Goal: Task Accomplishment & Management: Manage account settings

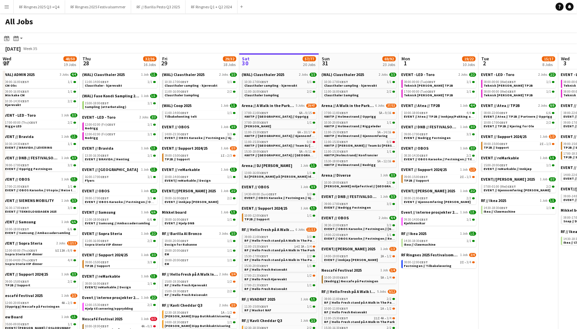
scroll to position [0, 159]
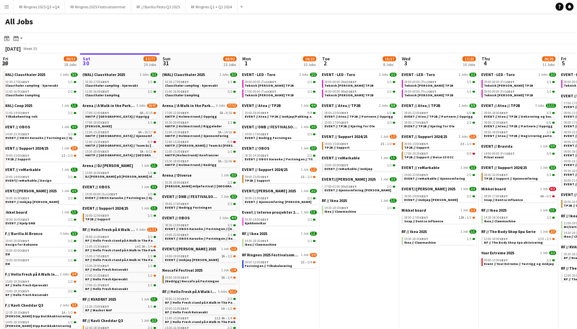
click at [109, 14] on div "All Jobs" at bounding box center [288, 22] width 577 height 19
click at [109, 10] on button "RF Ringnes 2025 Festivalsommer Close" at bounding box center [98, 6] width 66 height 13
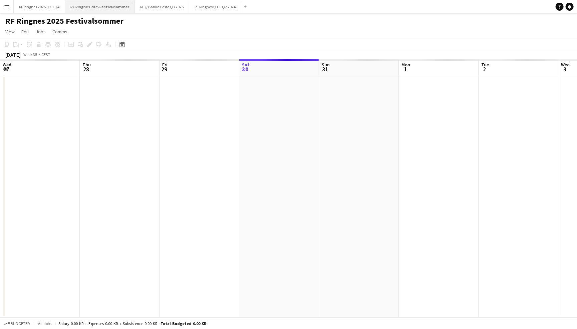
scroll to position [0, 159]
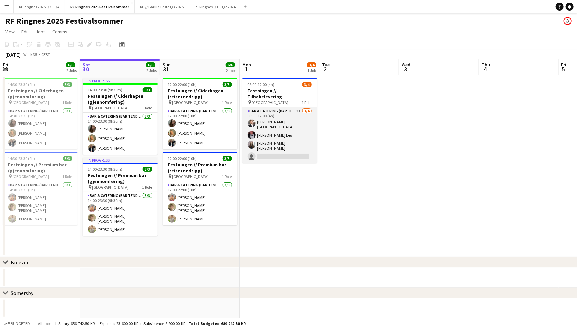
click at [280, 119] on app-card-role "Bar & Catering (Bar Tender) 2I [DATE] 08:00-12:00 (4h) [PERSON_NAME] Lærum [PER…" at bounding box center [279, 135] width 75 height 56
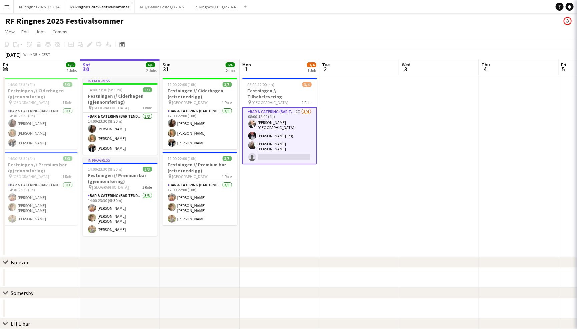
scroll to position [0, 159]
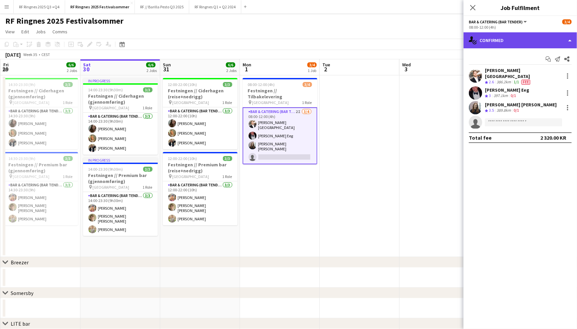
click at [510, 45] on div "single-neutral-actions-check-2 Confirmed" at bounding box center [519, 40] width 113 height 16
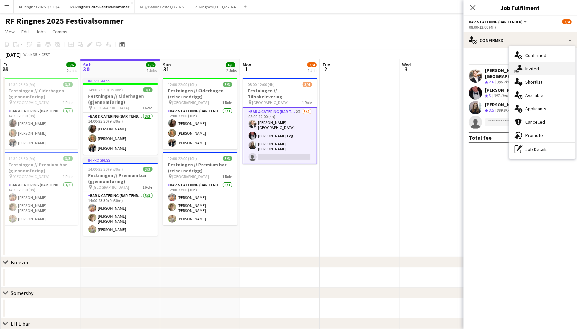
click at [524, 71] on div "single-neutral-actions-share-1 Invited" at bounding box center [542, 68] width 66 height 13
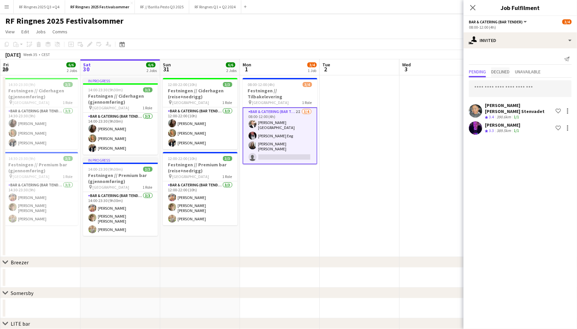
click at [509, 70] on span "Declined" at bounding box center [500, 71] width 18 height 5
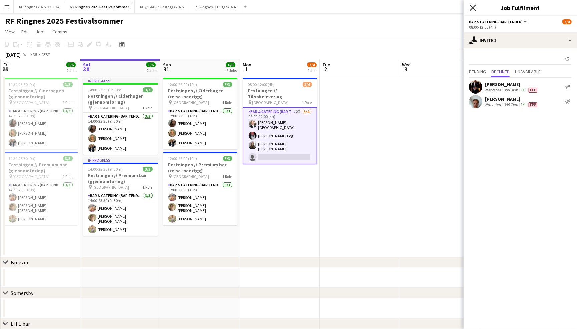
click at [472, 9] on icon "Close pop-in" at bounding box center [472, 7] width 6 height 6
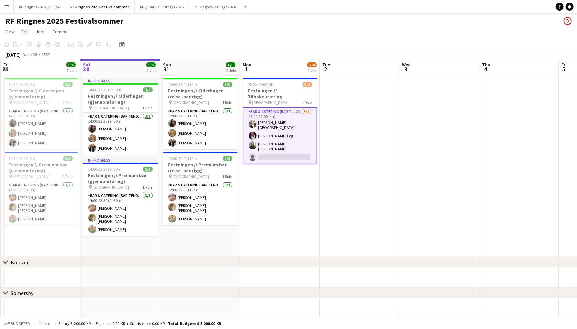
click at [428, 18] on div "RF Ringnes 2025 Festivalsommer user" at bounding box center [288, 19] width 577 height 13
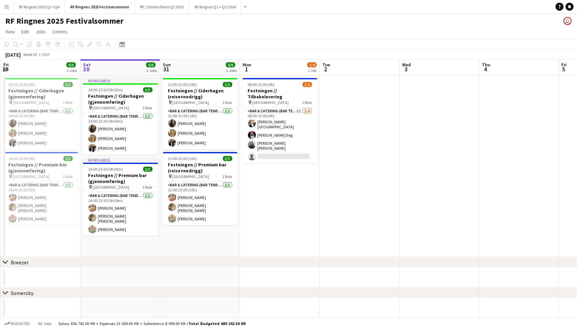
click at [169, 14] on div "RF Ringnes 2025 Festivalsommer user" at bounding box center [288, 19] width 577 height 13
click at [169, 10] on button "RF // Barilla Pesto Q3 2025 Close" at bounding box center [162, 6] width 54 height 13
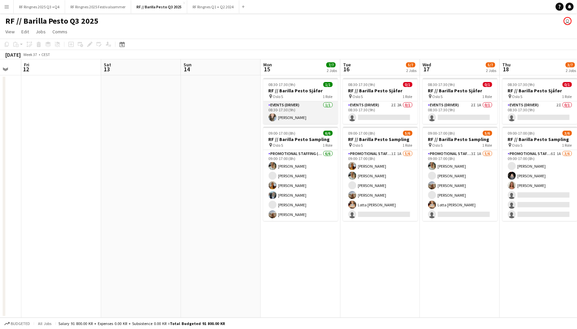
scroll to position [0, 304]
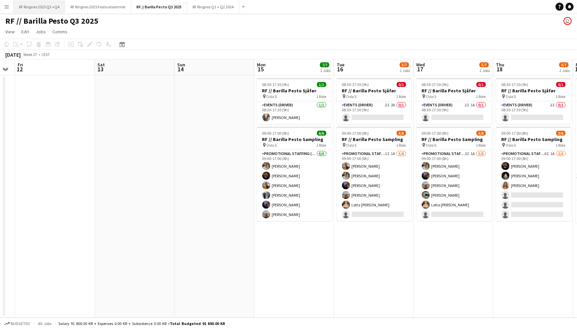
click at [44, 8] on button "RF Ringnes 2025 Q3 +Q4 Close" at bounding box center [39, 6] width 51 height 13
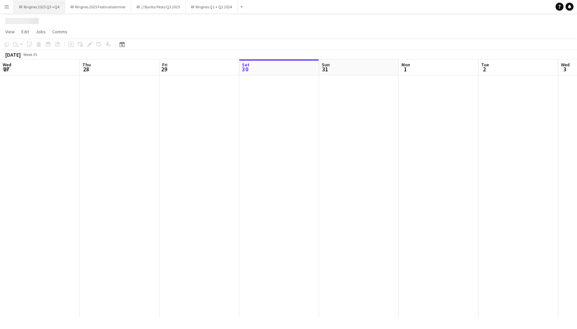
scroll to position [0, 159]
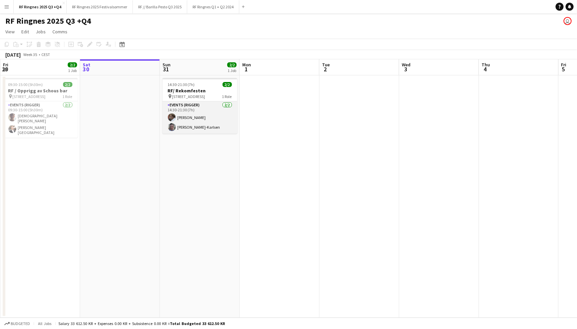
click at [181, 117] on app-card-role "Events (Rigger) [DATE] 14:30-21:30 (7h) [PERSON_NAME] [PERSON_NAME]" at bounding box center [199, 117] width 75 height 32
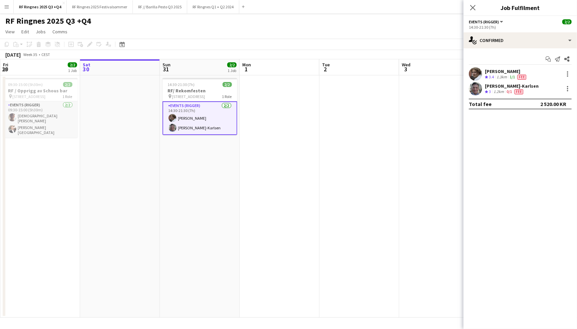
click at [37, 118] on app-card-role "Events (Rigger) [DATE] 09:30-15:00 (5h30m) [DEMOGRAPHIC_DATA][PERSON_NAME] [PER…" at bounding box center [40, 119] width 75 height 36
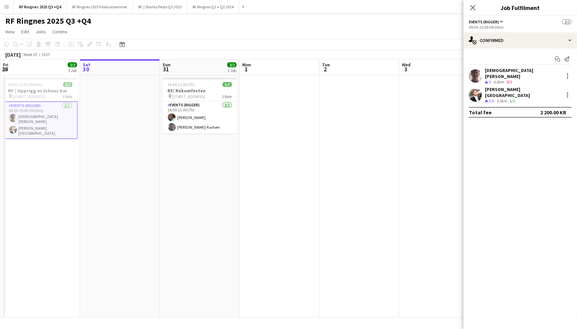
click at [480, 74] on app-user-avatar at bounding box center [475, 75] width 13 height 13
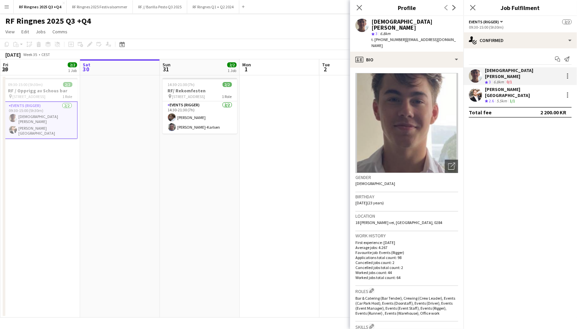
click at [471, 93] on app-user-avatar at bounding box center [475, 94] width 13 height 13
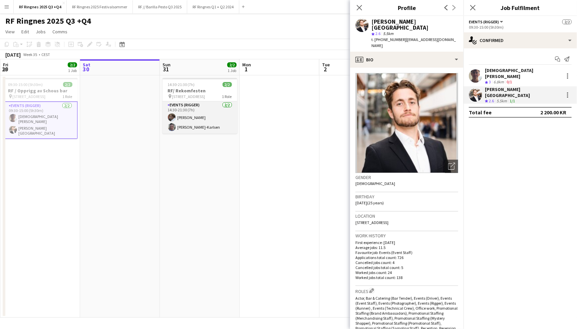
click at [194, 112] on app-card-role "Events (Rigger) [DATE] 14:30-21:30 (7h) [PERSON_NAME] [PERSON_NAME]" at bounding box center [199, 117] width 75 height 32
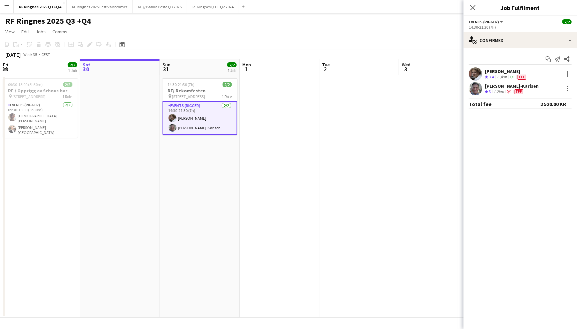
click at [474, 72] on app-user-avatar at bounding box center [475, 73] width 13 height 13
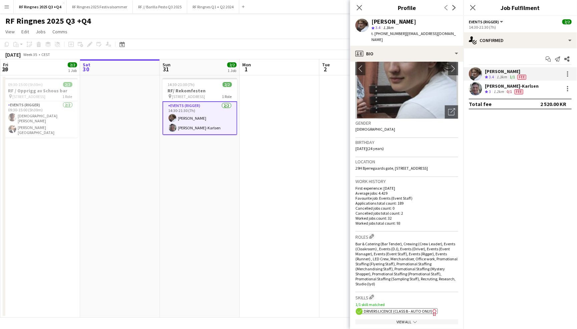
scroll to position [53, 0]
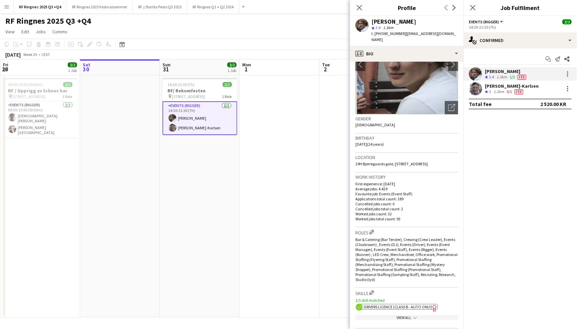
click at [476, 90] on app-user-avatar at bounding box center [475, 88] width 13 height 13
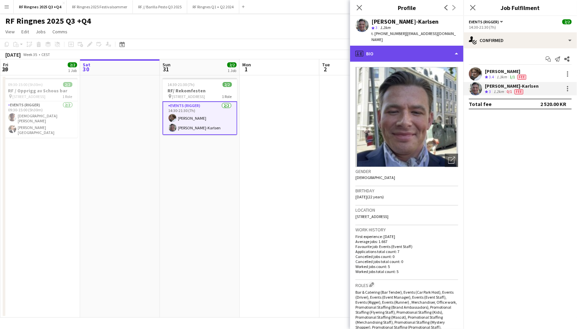
click at [384, 46] on div "profile Bio" at bounding box center [406, 54] width 113 height 16
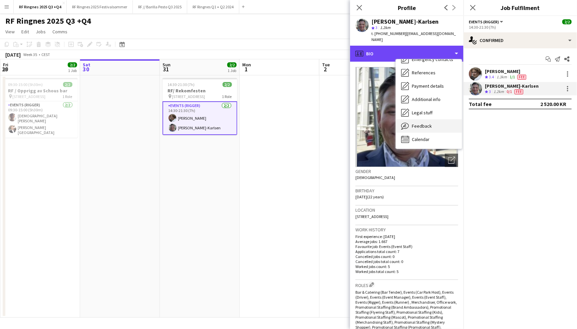
scroll to position [62, 0]
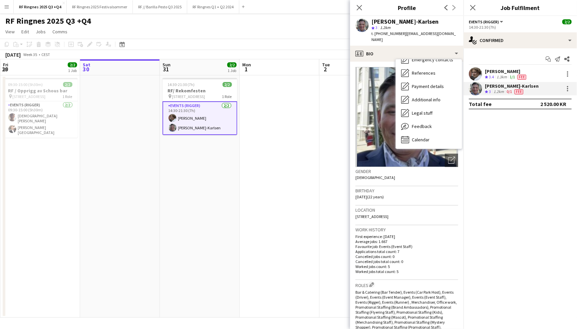
click at [273, 47] on app-toolbar "Copy Paste Paste Command V Paste with crew Command Shift V Paste linked Job [GE…" at bounding box center [288, 44] width 577 height 11
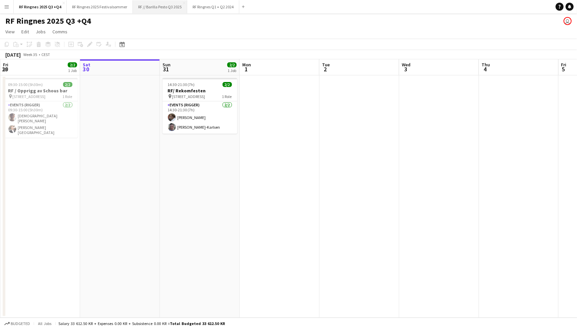
click at [163, 8] on button "RF // Barilla Pesto Q3 2025 Close" at bounding box center [160, 6] width 54 height 13
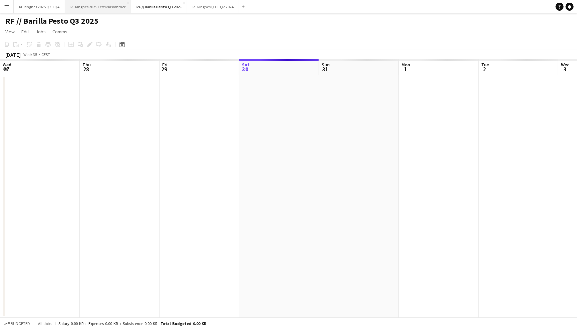
scroll to position [0, 159]
click at [108, 5] on button "RF Ringnes 2025 Festivalsommer Close" at bounding box center [98, 6] width 66 height 13
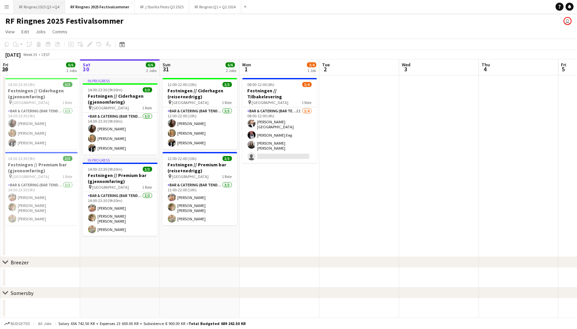
click at [36, 7] on button "RF Ringnes 2025 Q3 +Q4 Close" at bounding box center [39, 6] width 51 height 13
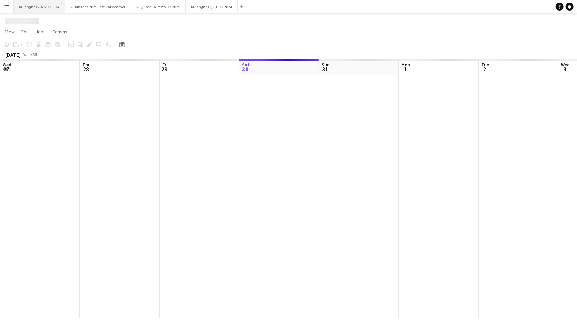
scroll to position [0, 159]
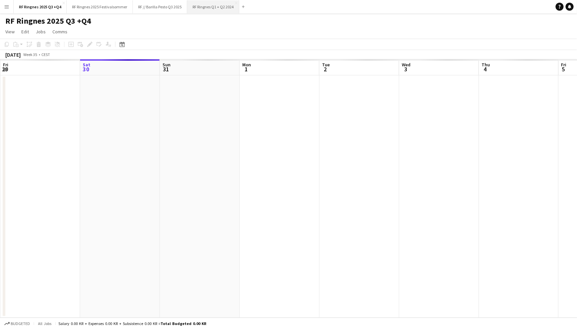
click at [213, 8] on button "RF Ringnes Q1 + Q2 2024 Close" at bounding box center [213, 6] width 52 height 13
